Goal: Navigation & Orientation: Find specific page/section

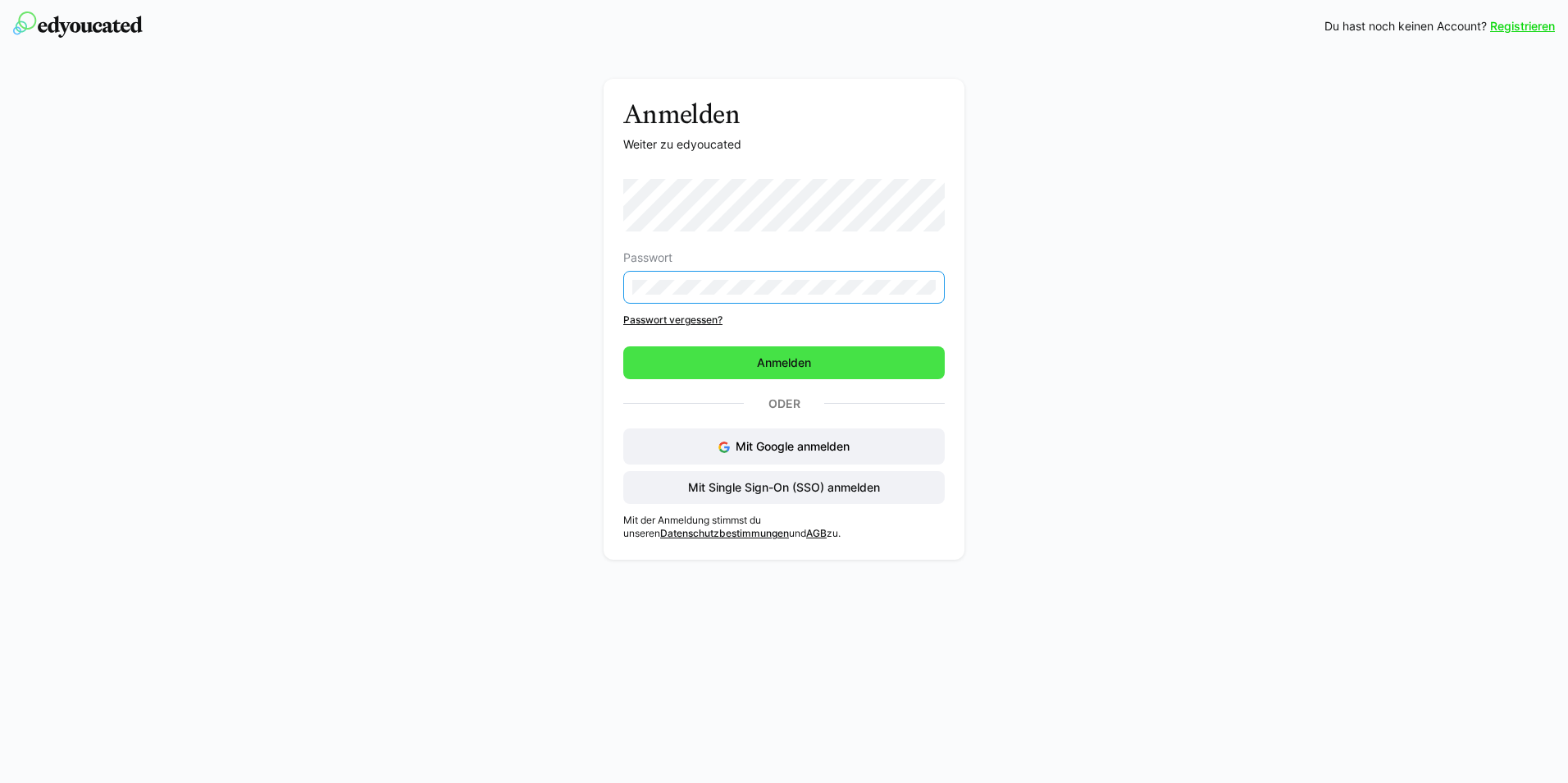
click at [645, 364] on span "Anmelden" at bounding box center [784, 363] width 322 height 33
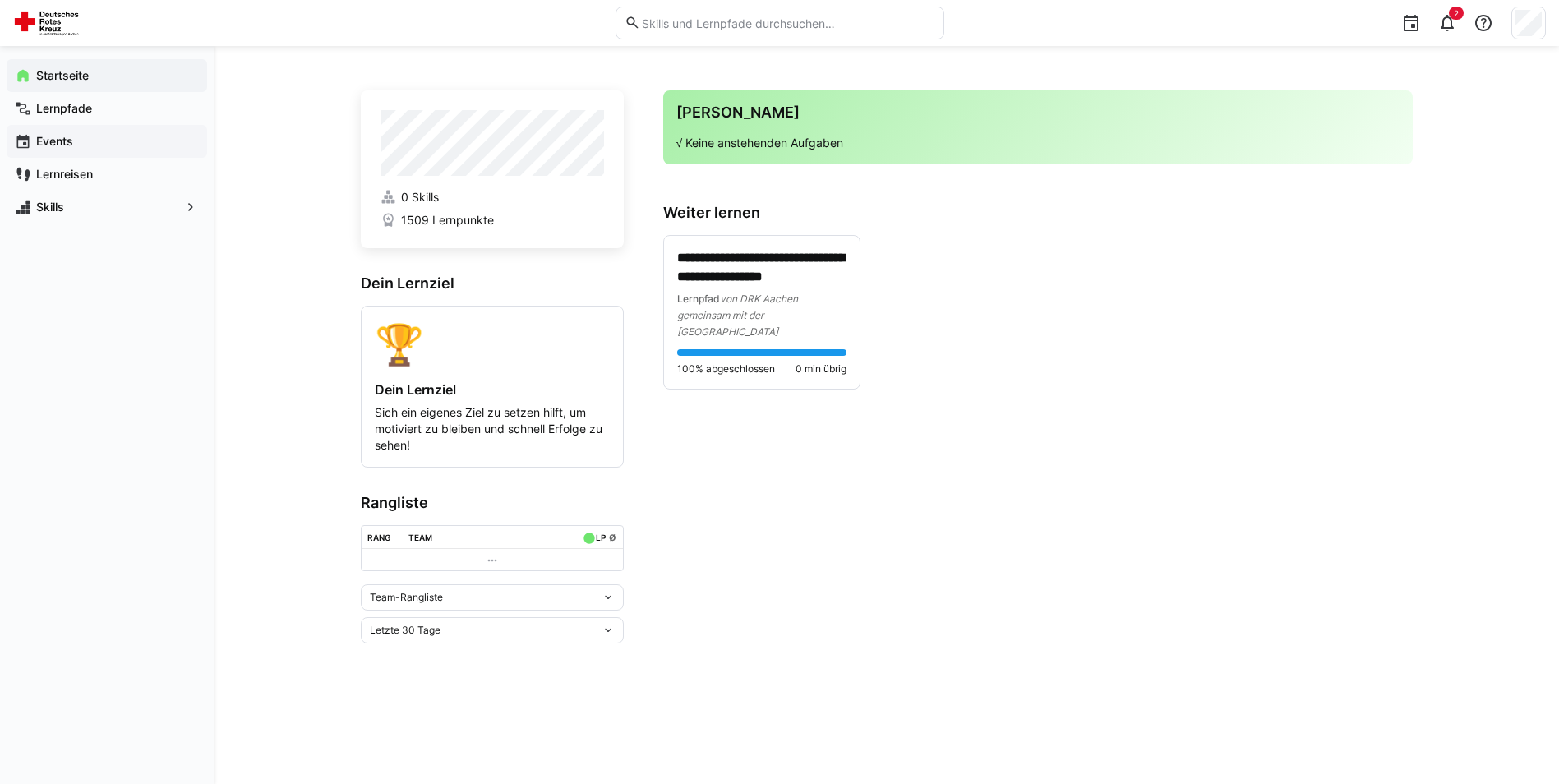
click at [77, 140] on span "Events" at bounding box center [116, 141] width 165 height 16
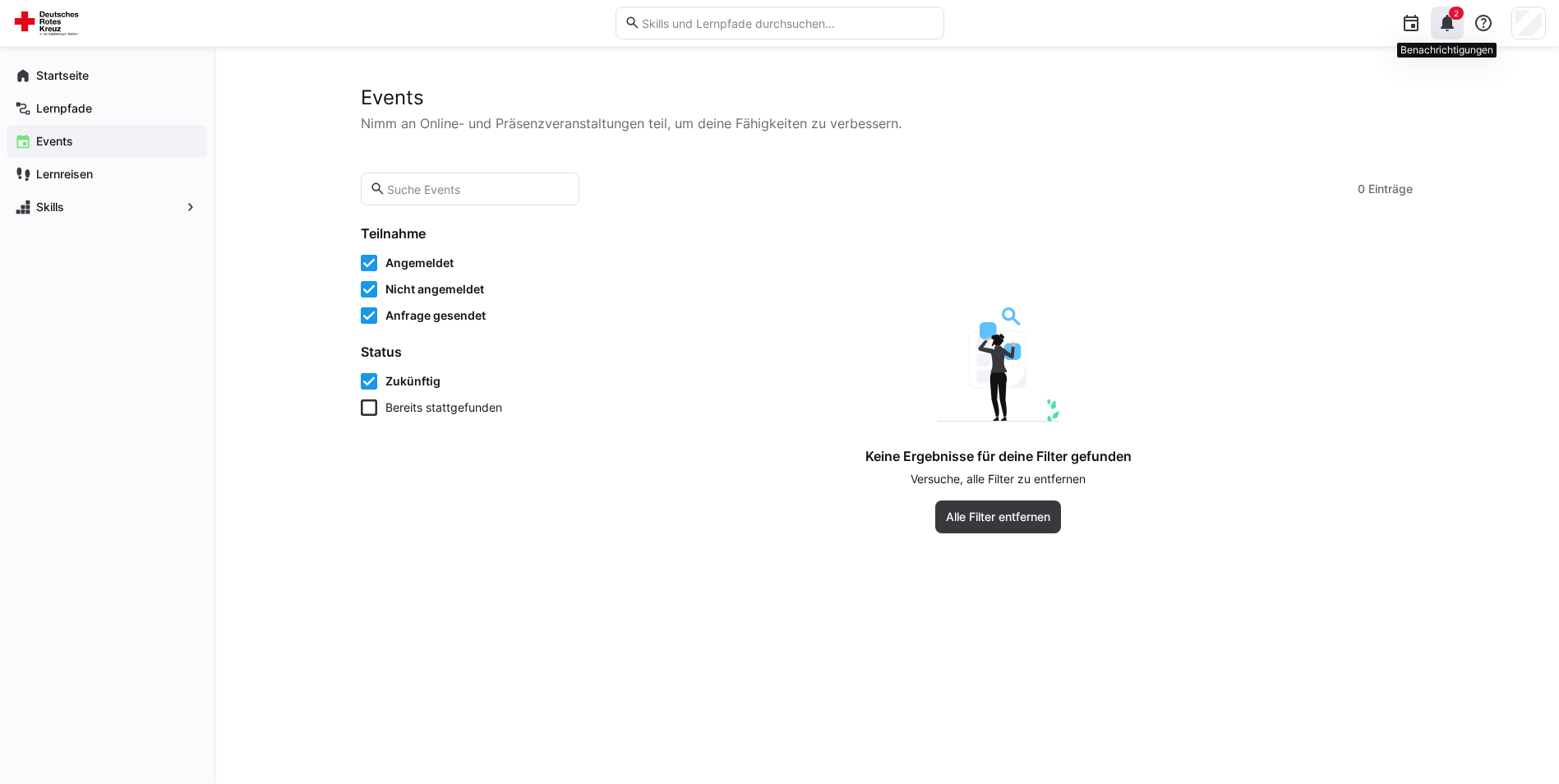
click at [1450, 35] on div "2" at bounding box center [1447, 23] width 33 height 33
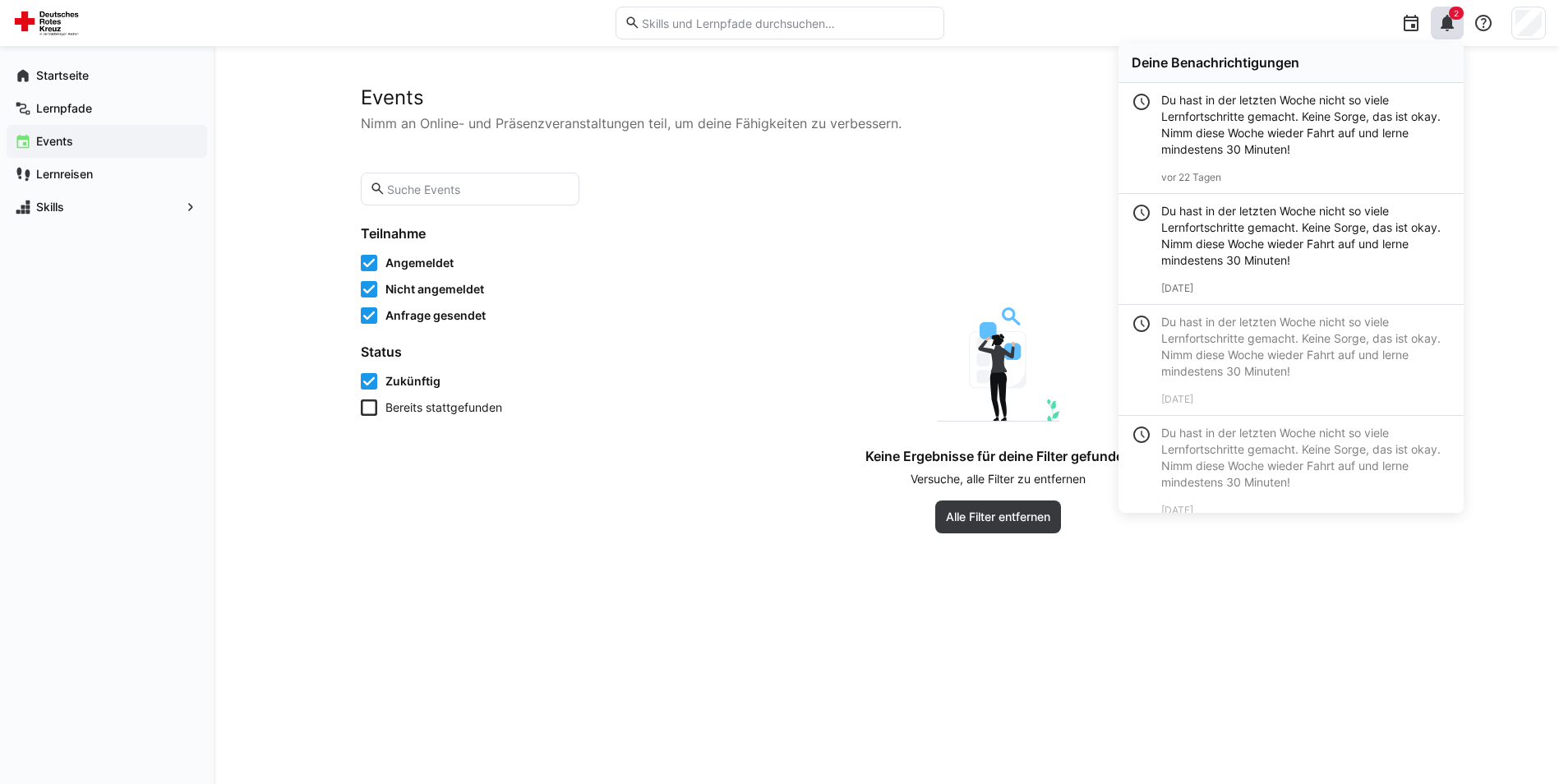
click at [1072, 182] on app-learning-events-list-toolbar "0 Einträge" at bounding box center [886, 188] width 1051 height 33
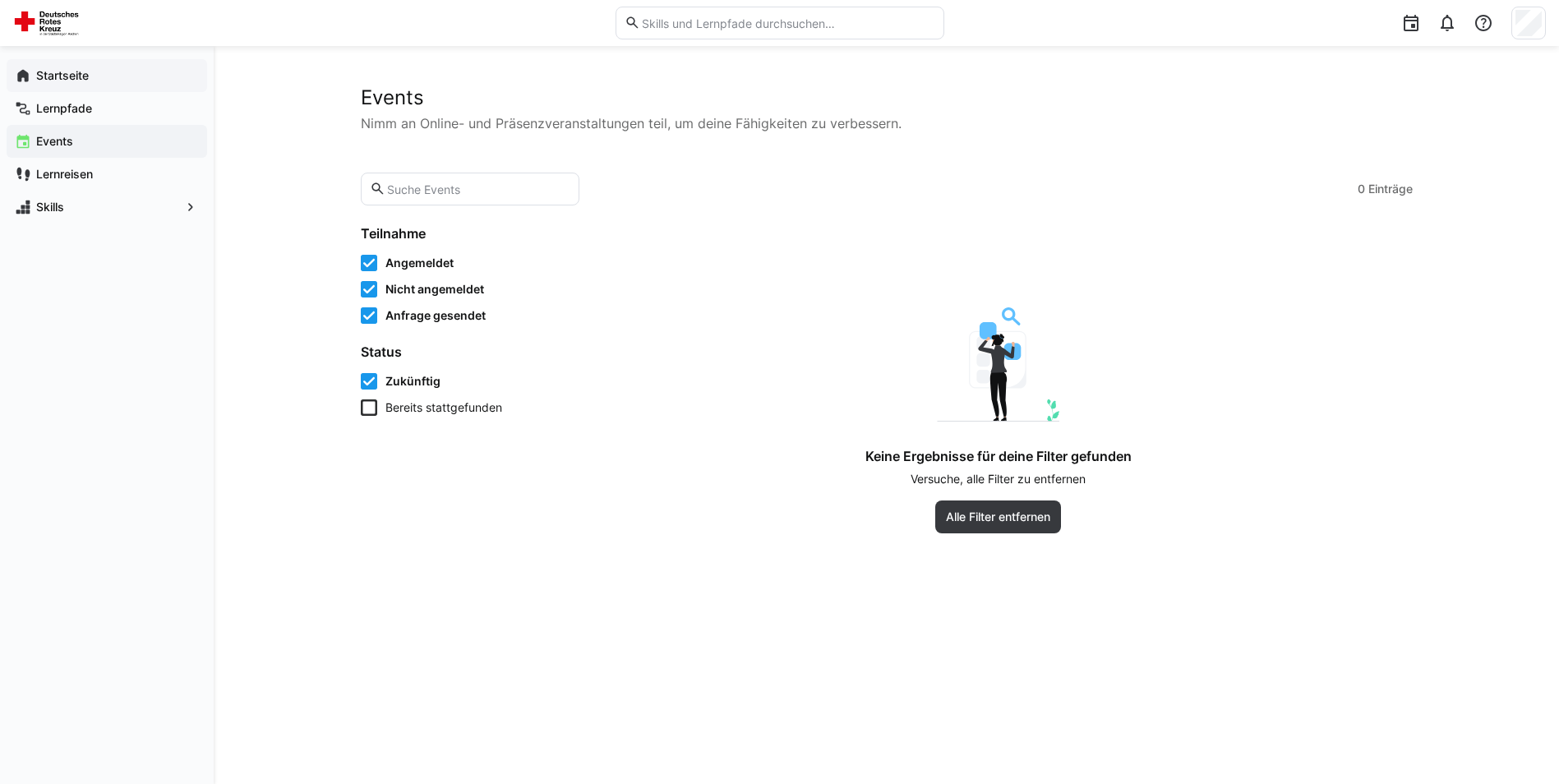
click at [104, 74] on span "Startseite" at bounding box center [116, 75] width 165 height 16
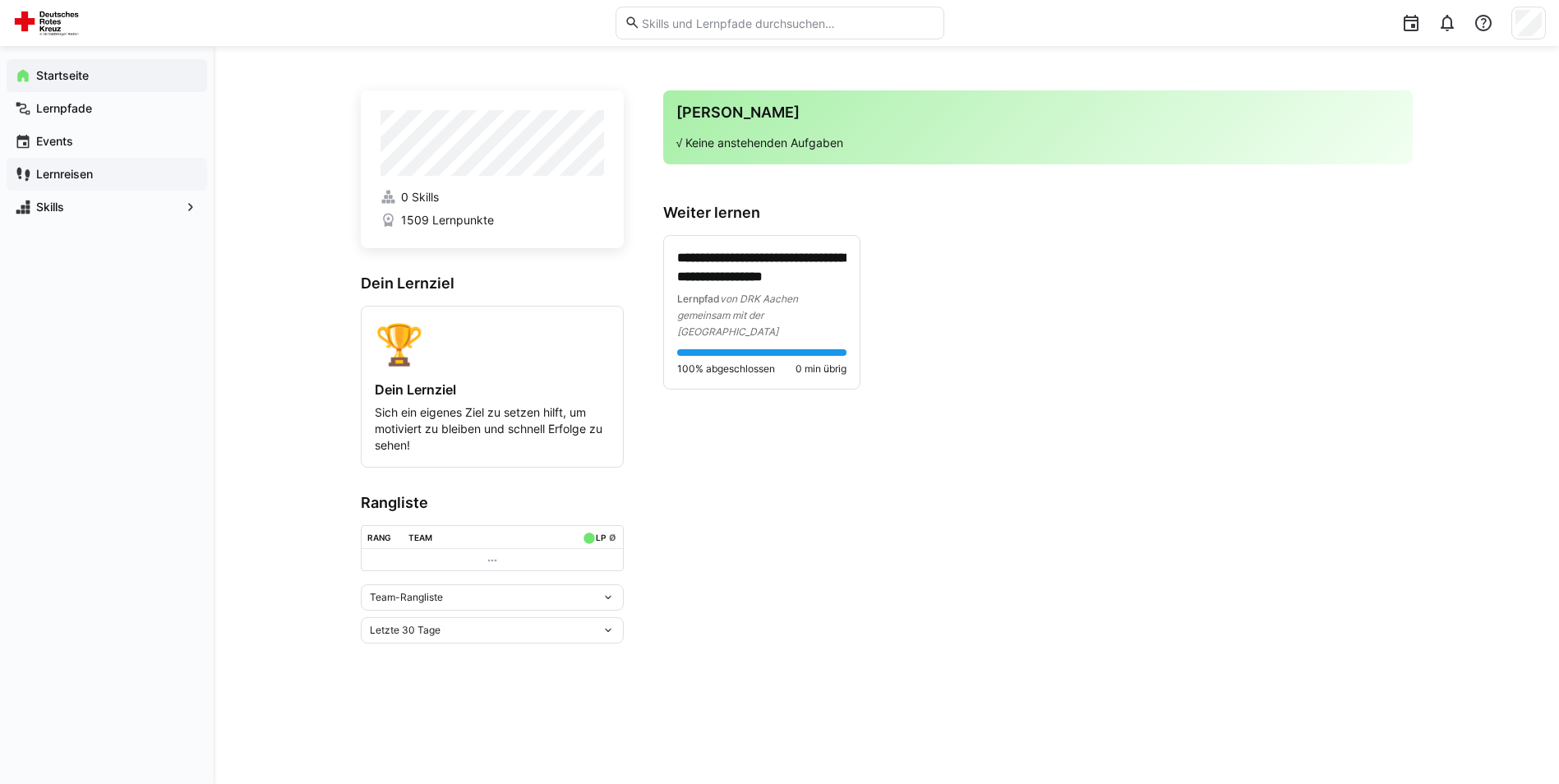
click at [0, 0] on app-navigation-label "Lernreisen" at bounding box center [0, 0] width 0 height 0
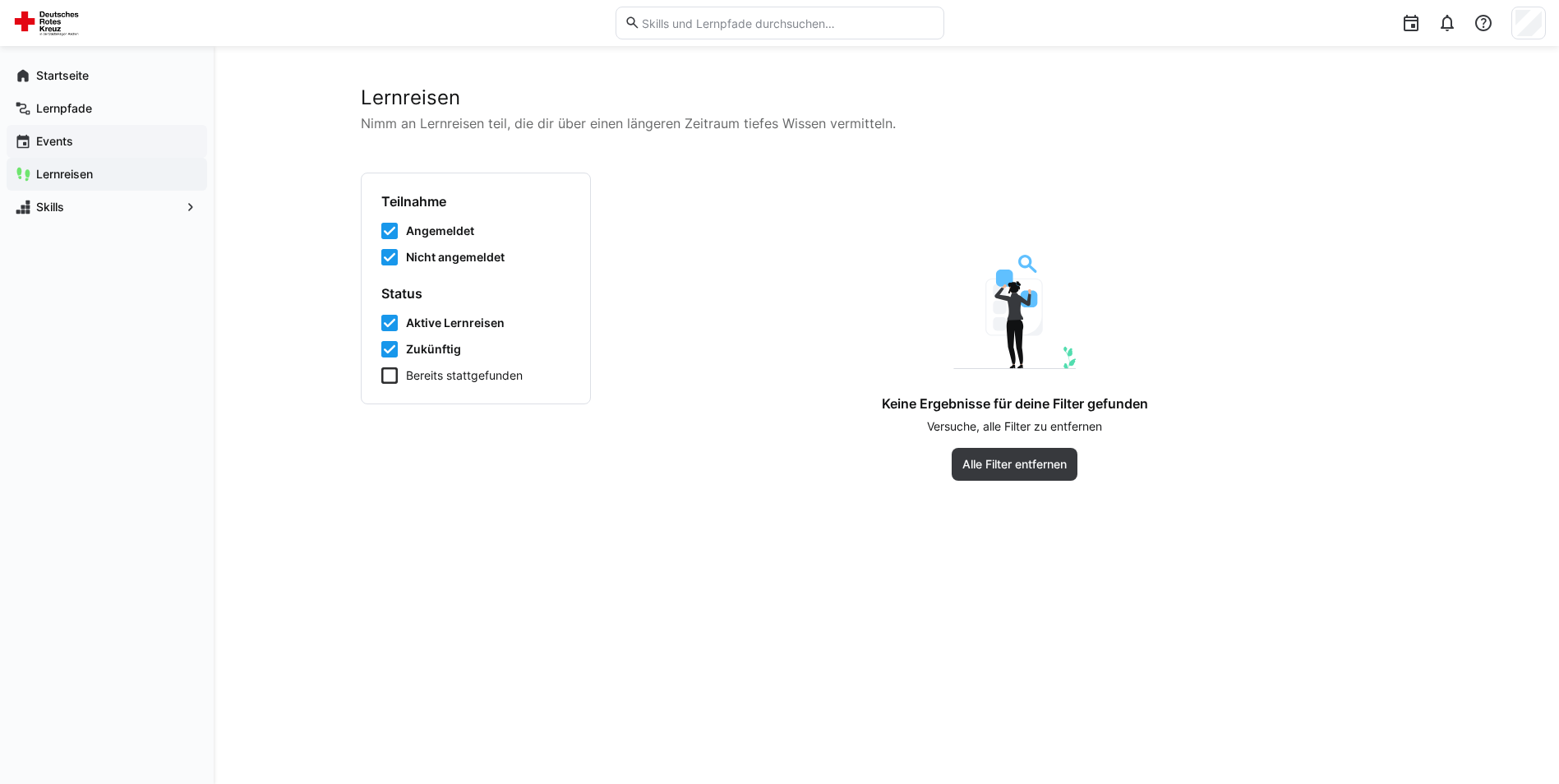
click at [0, 0] on app-navigation-label "Events" at bounding box center [0, 0] width 0 height 0
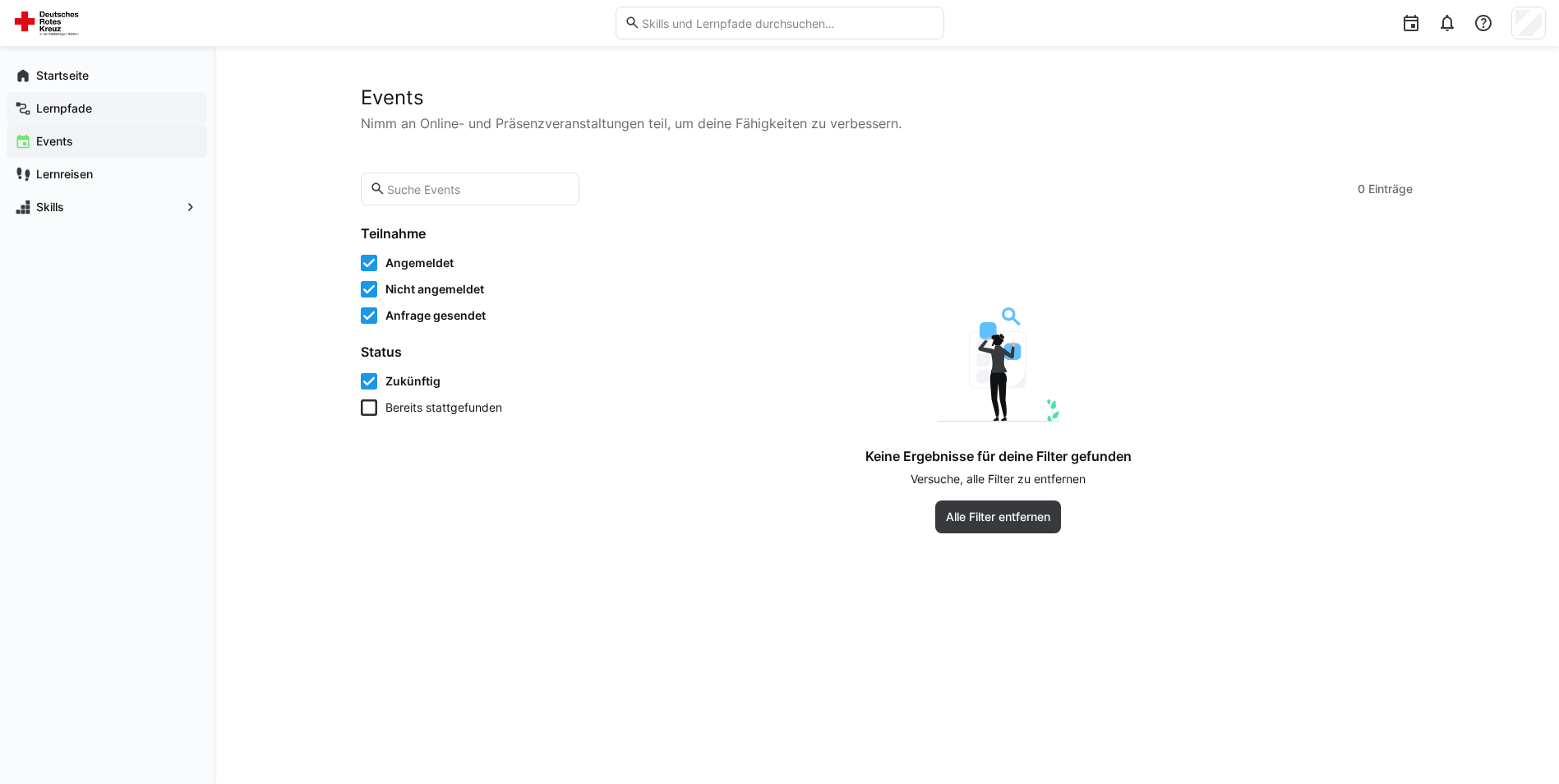
click at [0, 0] on app-navigation-label "Lernpfade" at bounding box center [0, 0] width 0 height 0
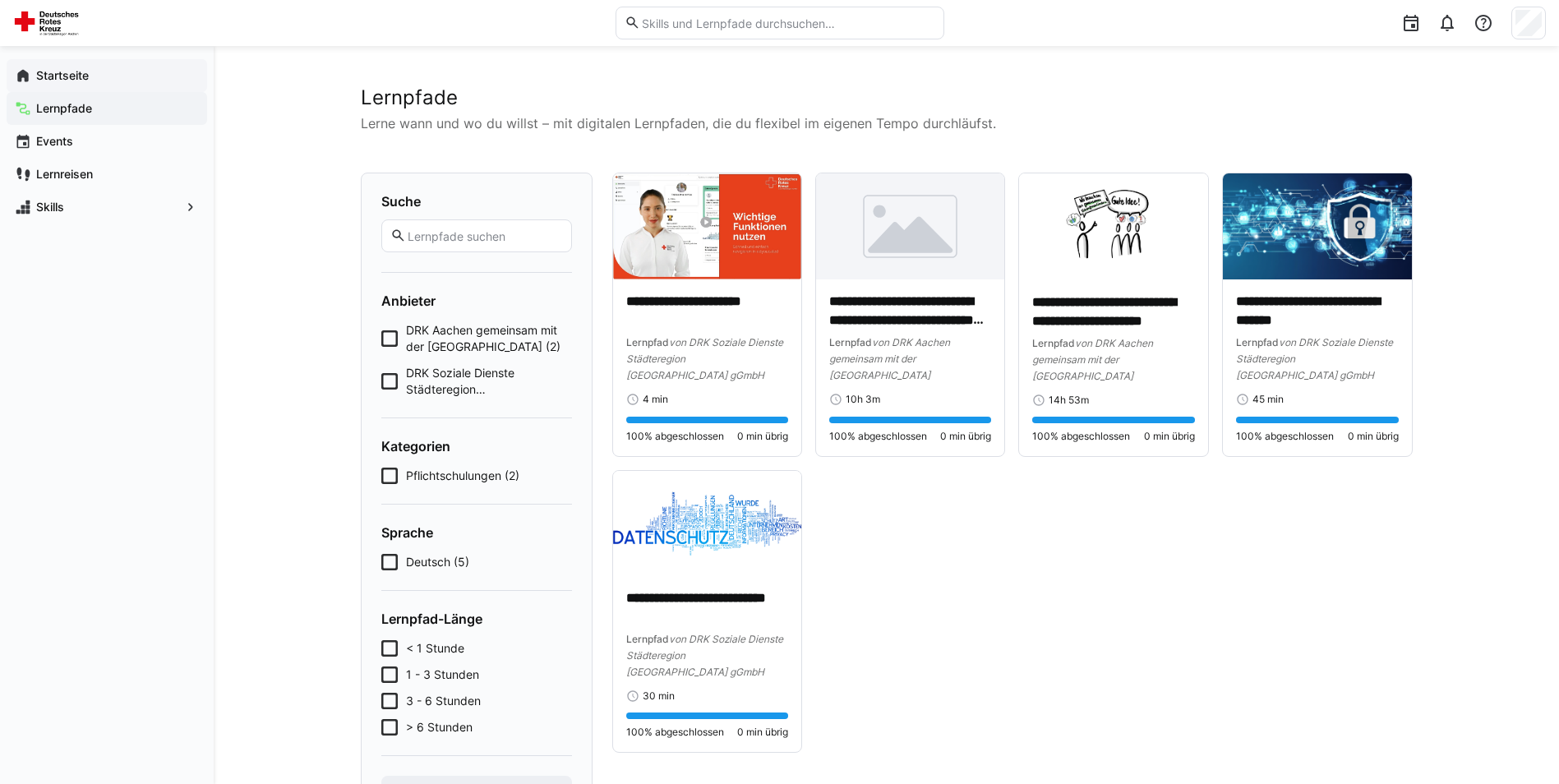
click at [0, 0] on app-navigation-label "Startseite" at bounding box center [0, 0] width 0 height 0
